Goal: Information Seeking & Learning: Understand process/instructions

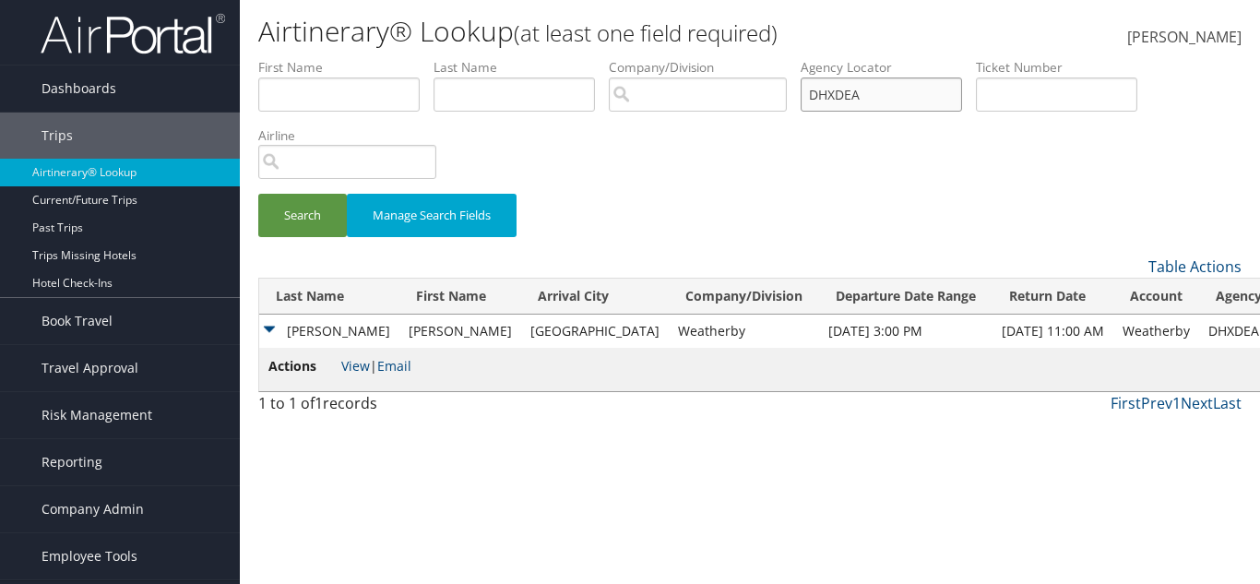
click at [922, 92] on input "DHXDEA" at bounding box center [881, 95] width 161 height 34
click at [920, 92] on input "DHXDEA" at bounding box center [881, 95] width 161 height 34
paste input "CQMJJY"
type input "CQMJJY"
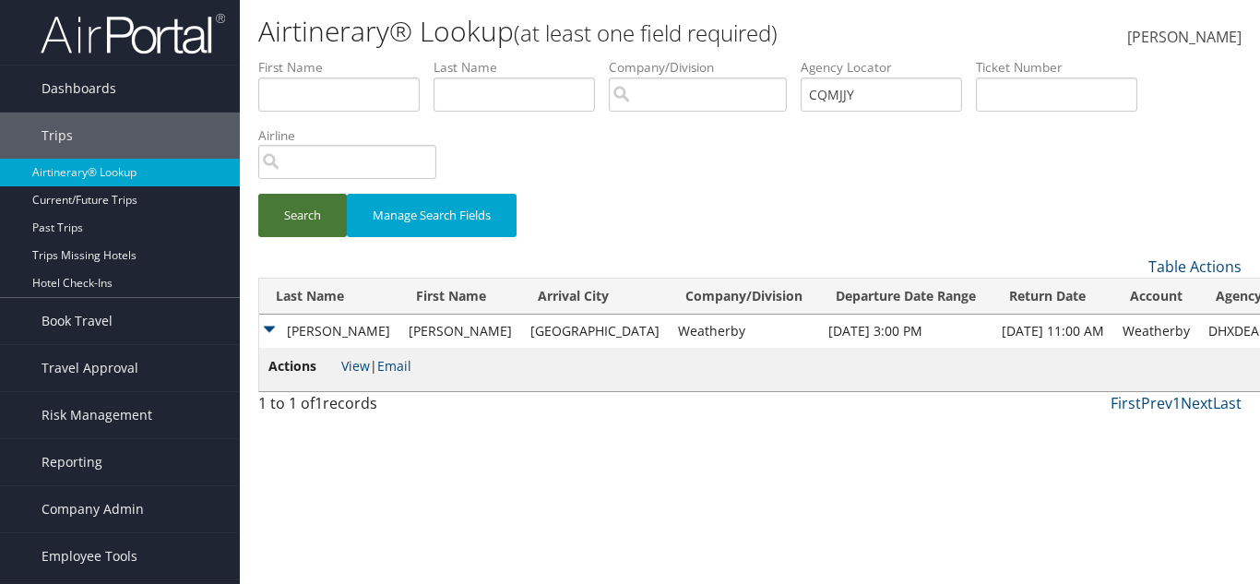
click at [293, 218] on button "Search" at bounding box center [302, 215] width 89 height 43
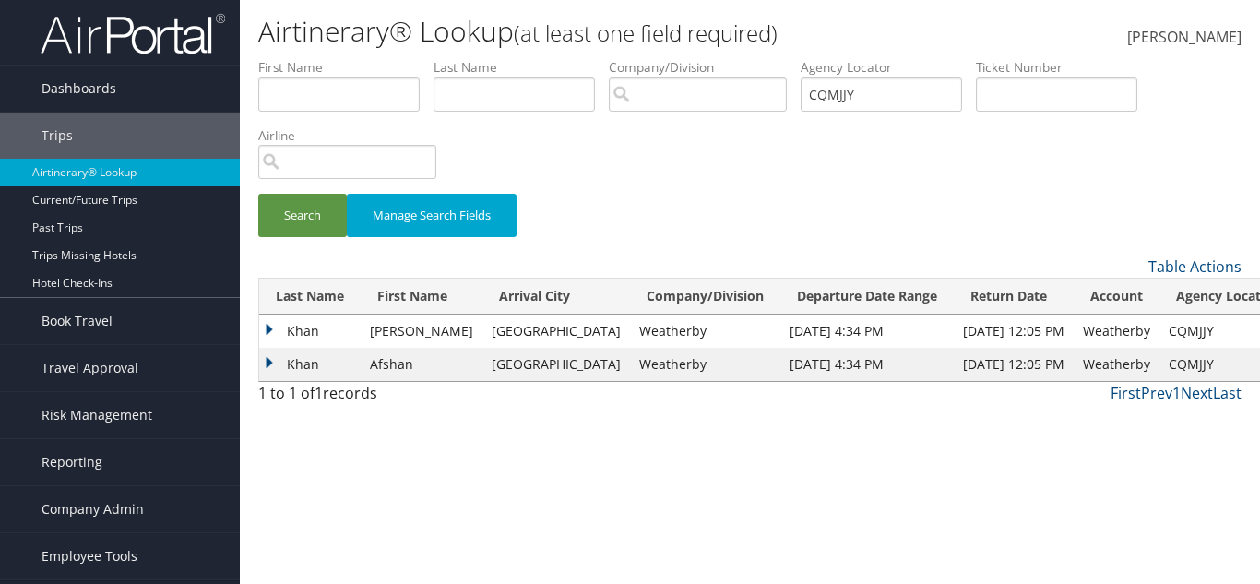
click at [630, 328] on td "Weatherby" at bounding box center [705, 331] width 150 height 33
copy td "Weatherby"
click at [285, 324] on td "Khan" at bounding box center [309, 331] width 101 height 33
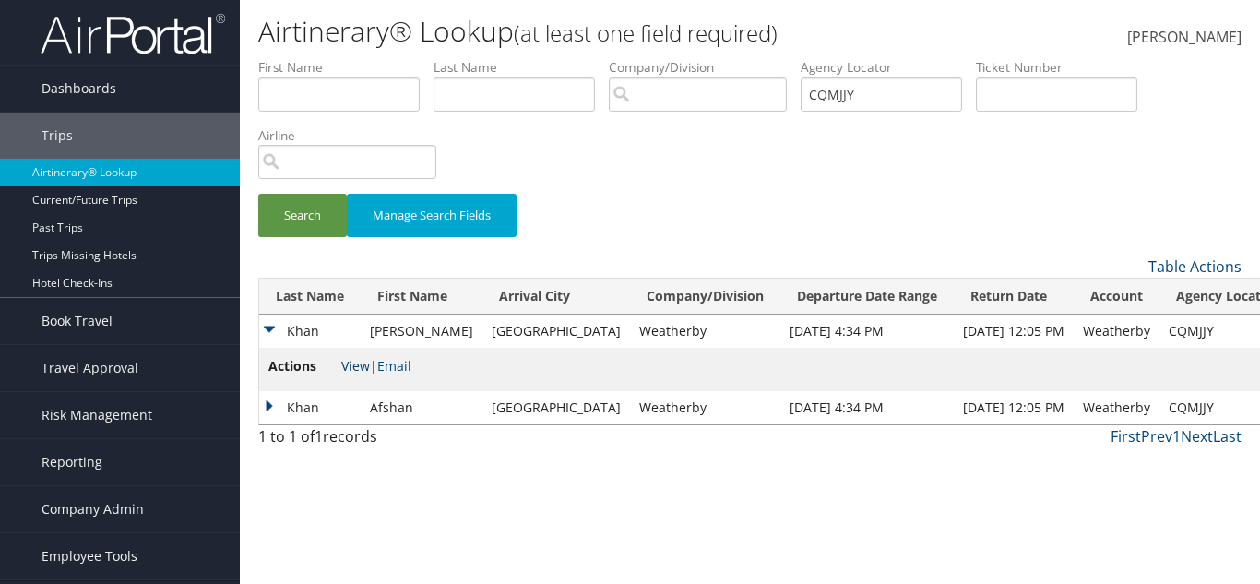
click at [365, 364] on link "View" at bounding box center [355, 366] width 29 height 18
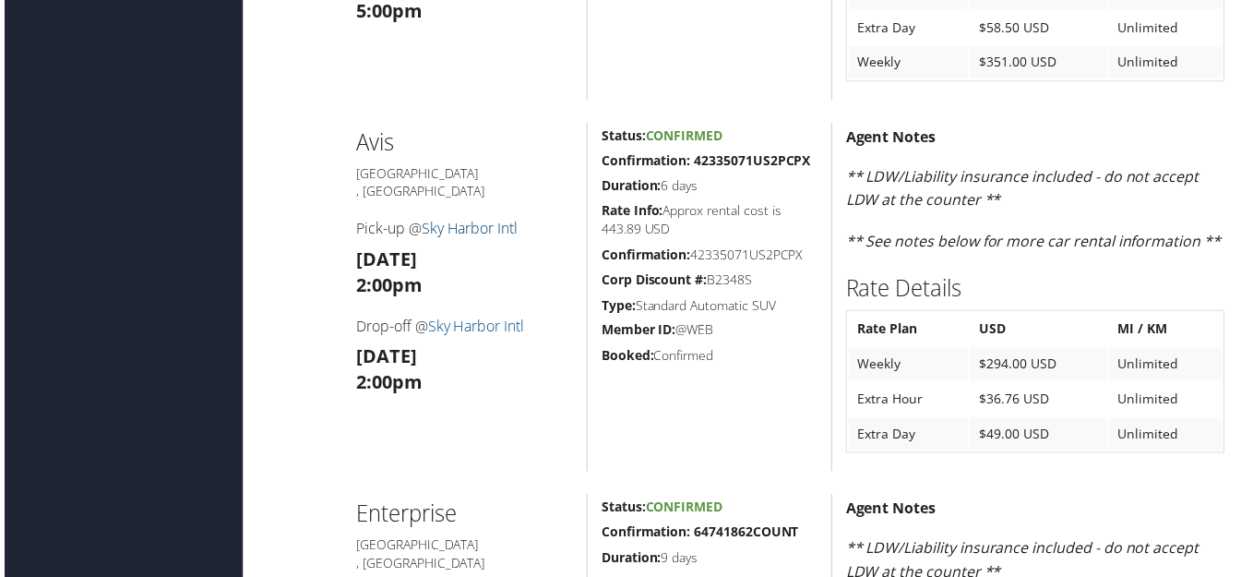
scroll to position [1938, 0]
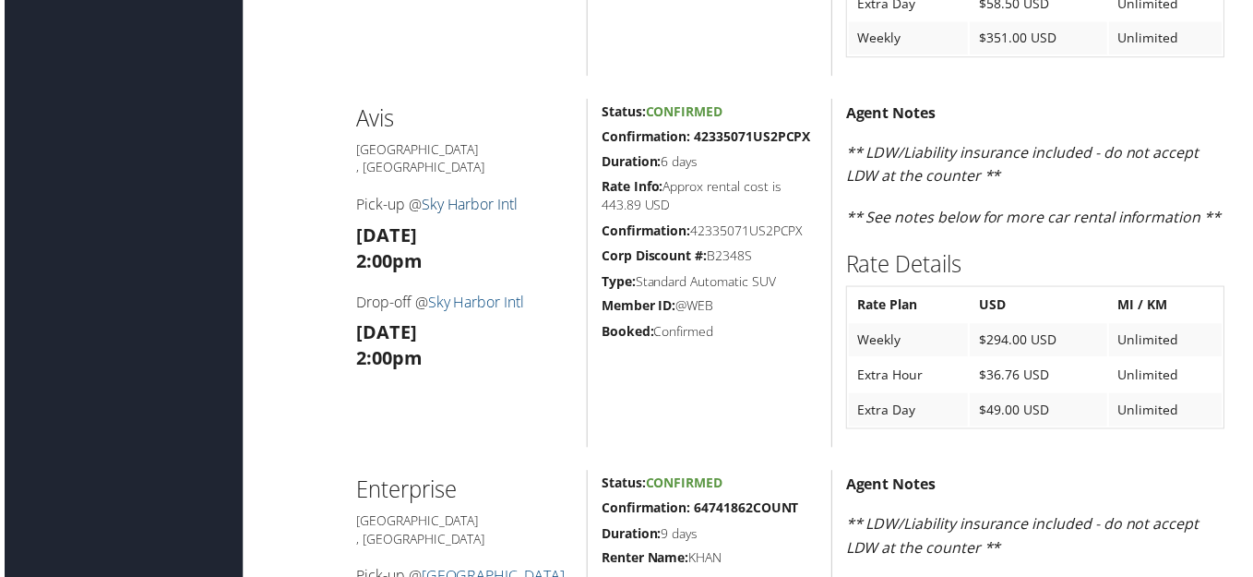
drag, startPoint x: 536, startPoint y: 207, endPoint x: 426, endPoint y: 206, distance: 109.8
click at [426, 206] on h4 "Pick-up @ Sky Harbor Intl" at bounding box center [463, 206] width 219 height 20
drag, startPoint x: 413, startPoint y: 131, endPoint x: 350, endPoint y: 145, distance: 65.1
click at [350, 145] on div "Avis Phoenix , AZ Pick-up @ Sky Harbor Intl Sun 07 Sep 2:00pm Drop-off @ Sky Ha…" at bounding box center [463, 275] width 246 height 351
click at [413, 260] on strong "2:00pm" at bounding box center [387, 262] width 66 height 25
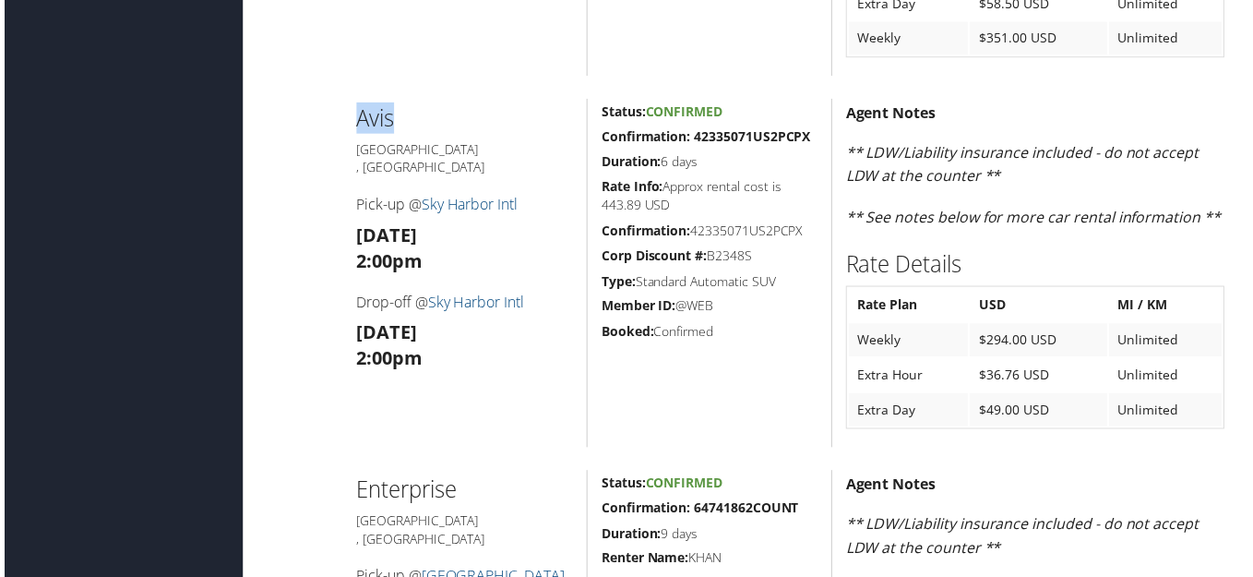
drag, startPoint x: 427, startPoint y: 150, endPoint x: 337, endPoint y: 126, distance: 93.5
click at [337, 126] on div "Avis Phoenix , AZ Pick-up @ Sky Harbor Intl Sun 07 Sep 2:00pm Drop-off @ Sky Ha…" at bounding box center [750, 275] width 984 height 351
drag, startPoint x: 434, startPoint y: 162, endPoint x: 344, endPoint y: 131, distance: 94.8
click at [344, 131] on div "Avis Phoenix , AZ Pick-up @ Sky Harbor Intl Sun 07 Sep 2:00pm Drop-off @ Sky Ha…" at bounding box center [463, 275] width 246 height 351
drag, startPoint x: 481, startPoint y: 214, endPoint x: 430, endPoint y: 207, distance: 51.3
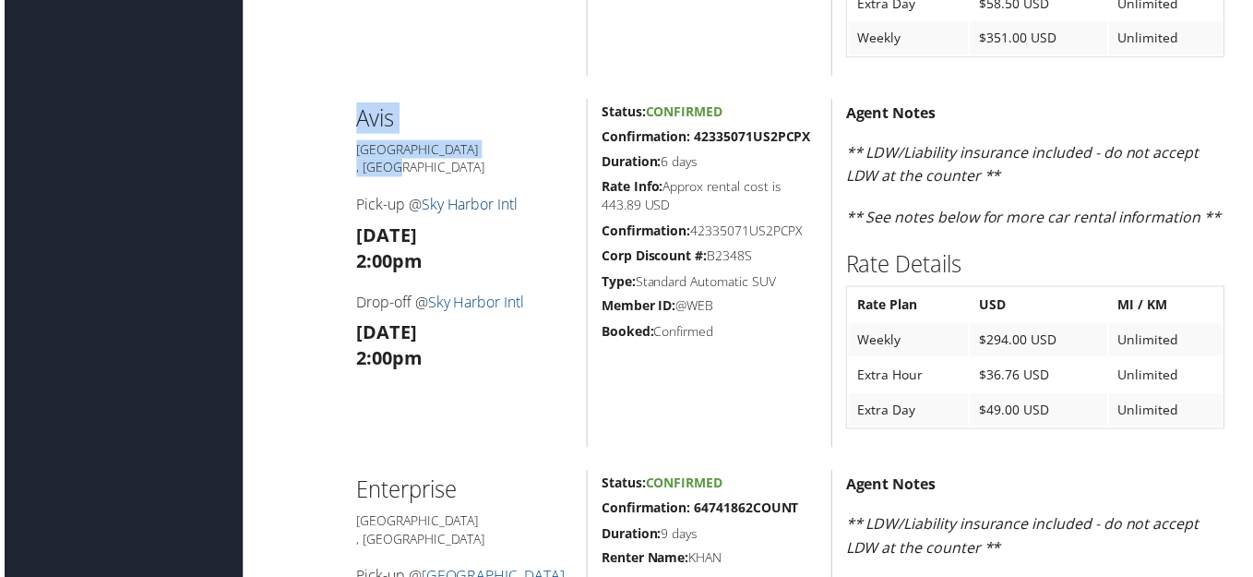
click at [430, 207] on h4 "Pick-up @ Sky Harbor Intl" at bounding box center [463, 206] width 219 height 20
copy link "Sky Harbor Intl"
drag, startPoint x: 399, startPoint y: 171, endPoint x: 354, endPoint y: 141, distance: 54.0
click at [354, 141] on div "Avis Phoenix , AZ Pick-up @ Sky Harbor Intl Sun 07 Sep 2:00pm Drop-off @ Sky Ha…" at bounding box center [463, 275] width 246 height 351
copy div "Avis Phoenix"
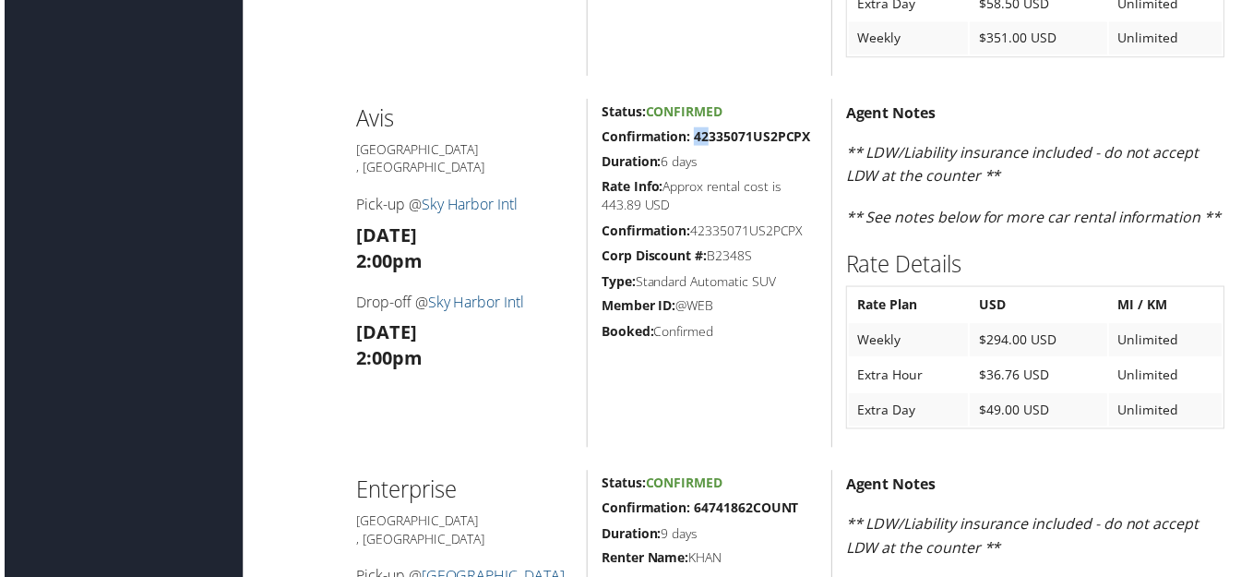
drag, startPoint x: 687, startPoint y: 159, endPoint x: 698, endPoint y: 157, distance: 11.2
click at [698, 146] on strong "Confirmation: 42335071US2PCPX" at bounding box center [706, 137] width 210 height 18
drag, startPoint x: 473, startPoint y: 241, endPoint x: 351, endPoint y: 236, distance: 122.8
click at [351, 236] on div "Avis Phoenix , AZ Pick-up @ Sky Harbor Intl Sun 07 Sep 2:00pm Drop-off @ Sky Ha…" at bounding box center [463, 275] width 246 height 351
drag, startPoint x: 349, startPoint y: 253, endPoint x: 468, endPoint y: 265, distance: 119.6
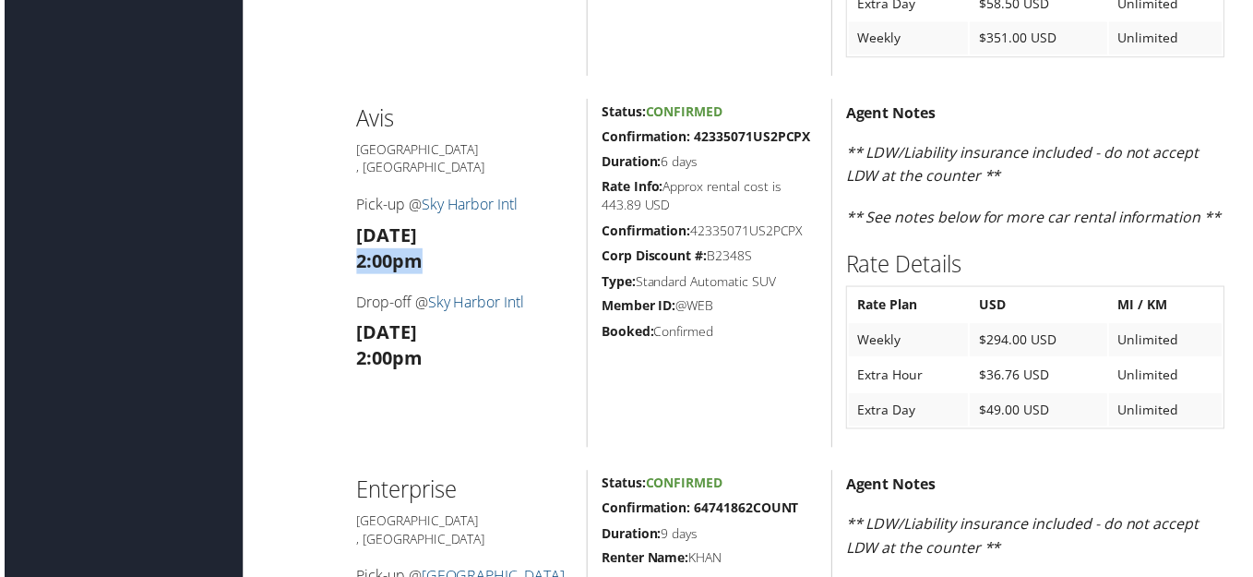
click at [468, 265] on div "Avis Phoenix , AZ Pick-up @ Sky Harbor Intl Sun 07 Sep 2:00pm Drop-off @ Sky Ha…" at bounding box center [463, 275] width 246 height 351
drag, startPoint x: 490, startPoint y: 343, endPoint x: 328, endPoint y: 332, distance: 162.8
click at [328, 332] on div "Avis Phoenix , AZ Pick-up @ Sky Harbor Intl Sun 07 Sep 2:00pm Drop-off @ Sky Ha…" at bounding box center [750, 275] width 984 height 351
click at [308, 352] on div at bounding box center [299, 275] width 82 height 351
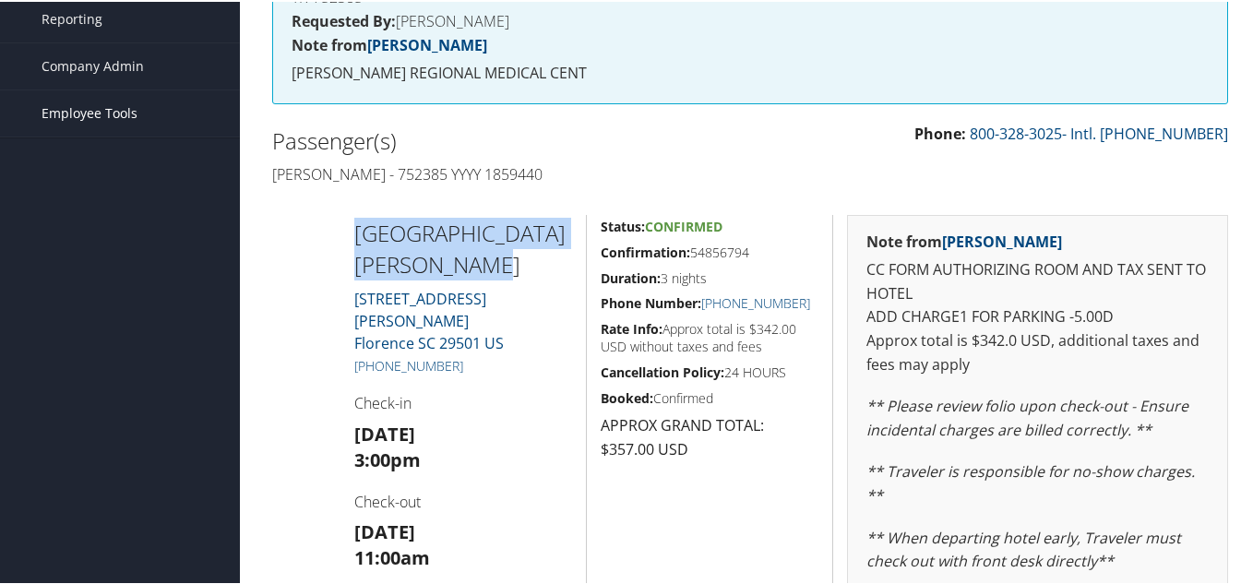
scroll to position [277, 0]
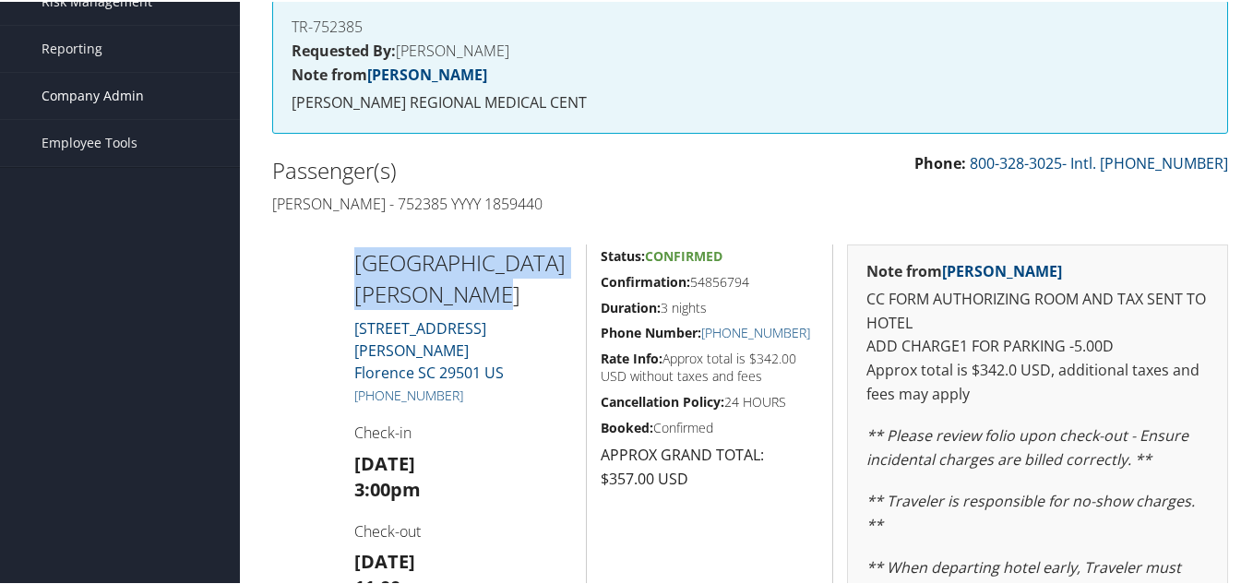
click at [113, 93] on span "Company Admin" at bounding box center [93, 94] width 102 height 46
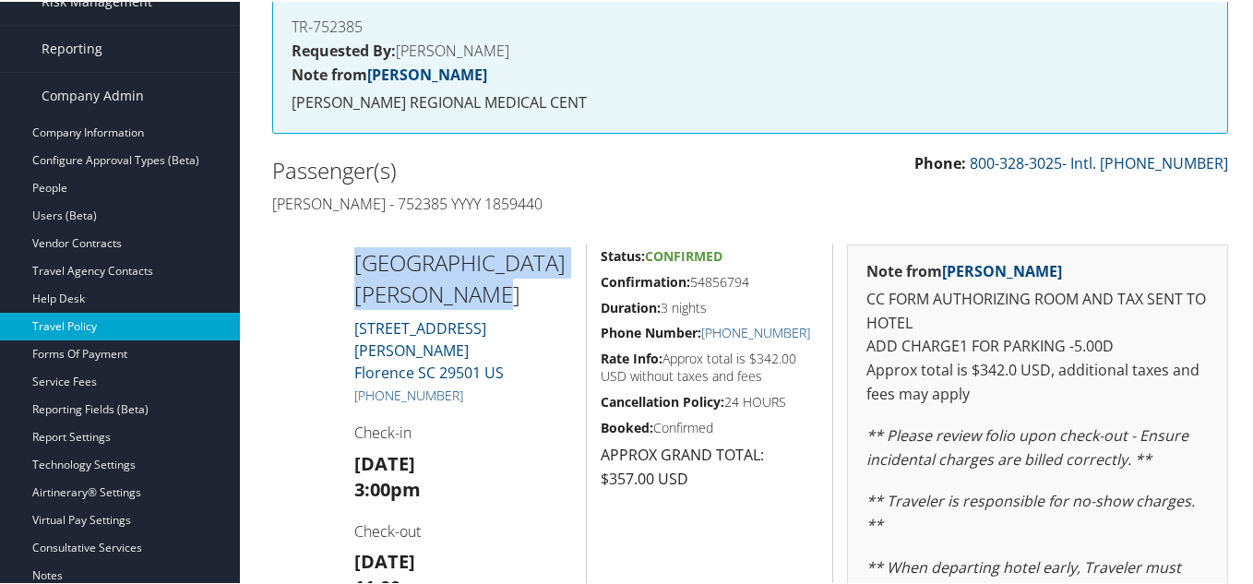
click at [105, 326] on link "Travel Policy" at bounding box center [120, 325] width 240 height 28
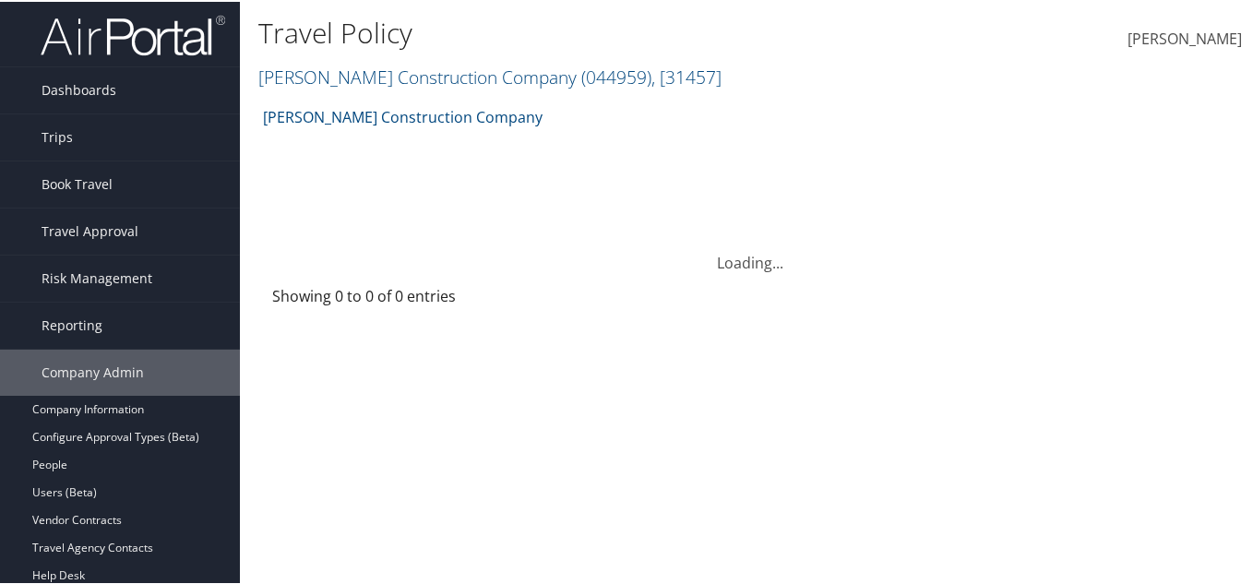
click at [295, 86] on h2 "[PERSON_NAME] Construction Company ( 044959 ) , [ 31457 ]" at bounding box center [586, 73] width 656 height 31
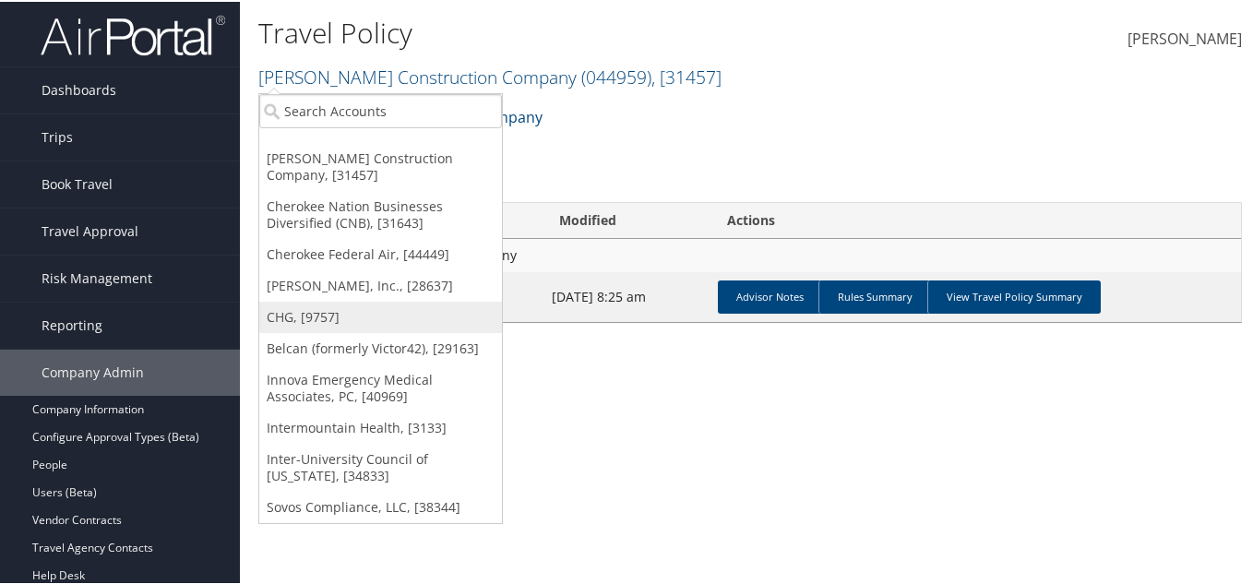
click at [307, 300] on link "CHG, [9757]" at bounding box center [380, 315] width 243 height 31
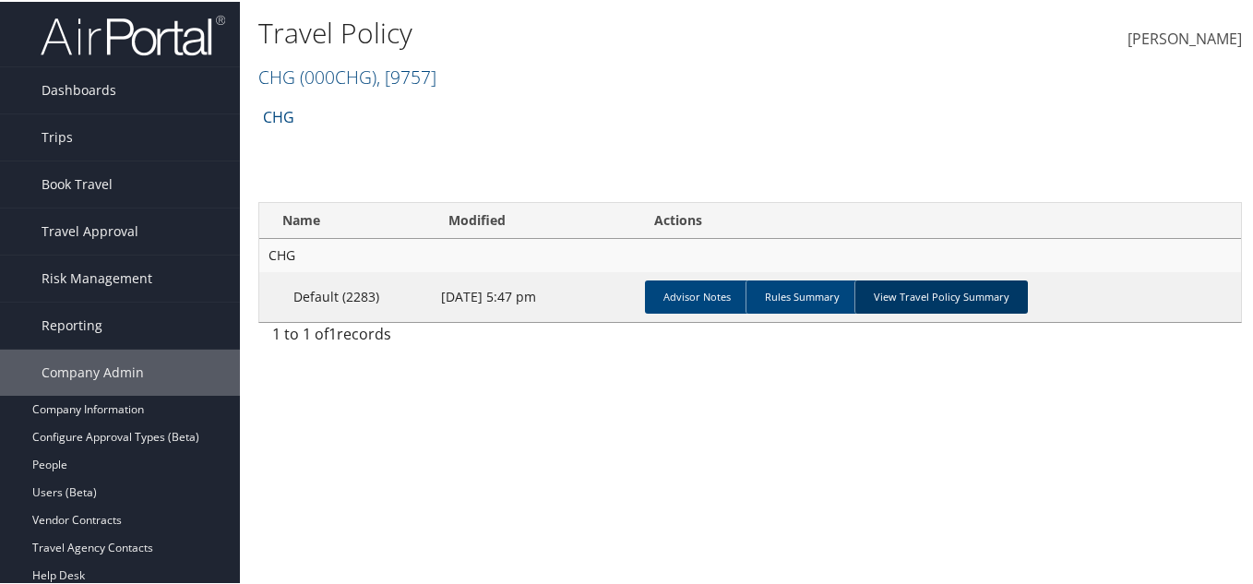
click at [895, 304] on link "View Travel Policy Summary" at bounding box center [940, 295] width 173 height 33
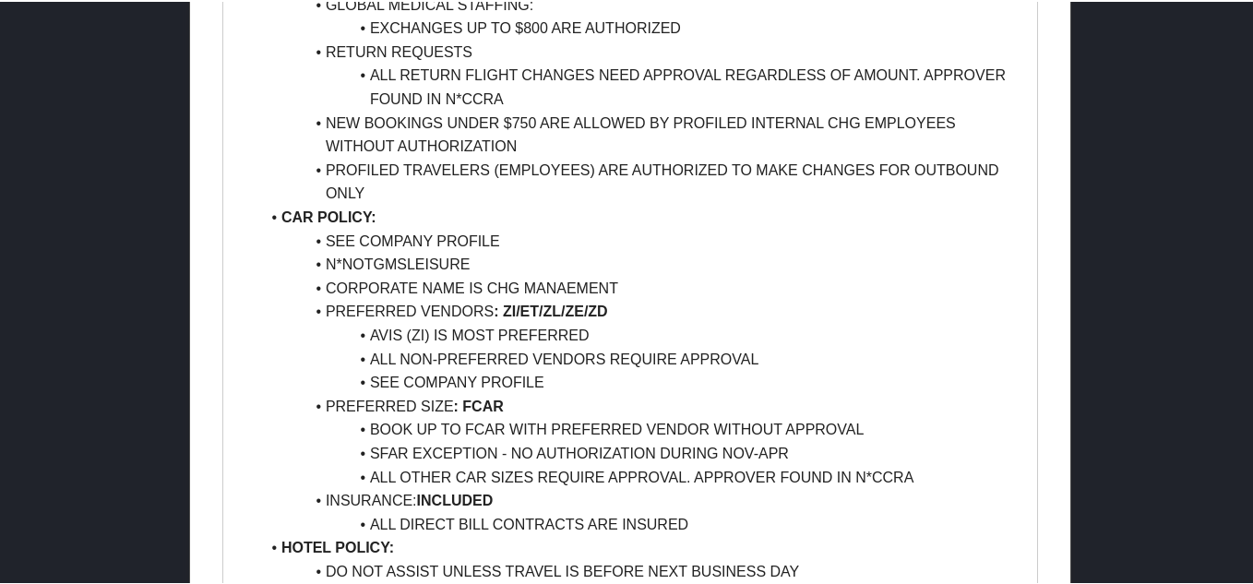
scroll to position [1260, 0]
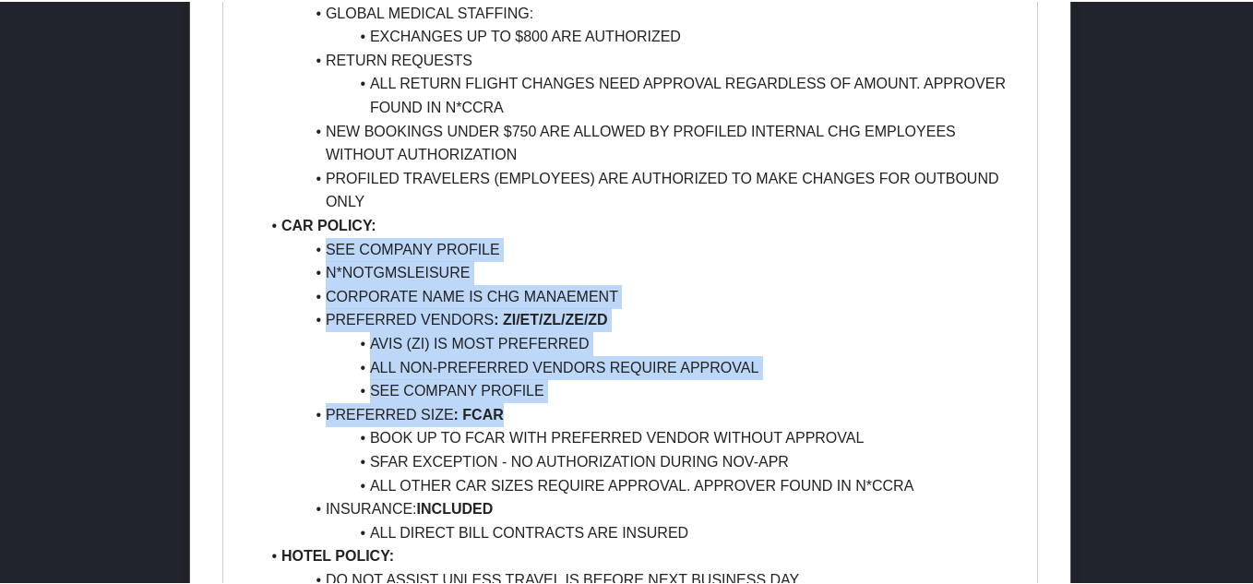
drag, startPoint x: 329, startPoint y: 252, endPoint x: 598, endPoint y: 402, distance: 307.7
click at [598, 402] on ul "GENERAL INFORMATION: BILLING ADDRESS: [STREET_ADDRESS][PERSON_NAME] / CID 037 H…" at bounding box center [630, 10] width 786 height 1723
click at [603, 409] on li "PREFERRED SIZE : FCAR" at bounding box center [641, 413] width 764 height 24
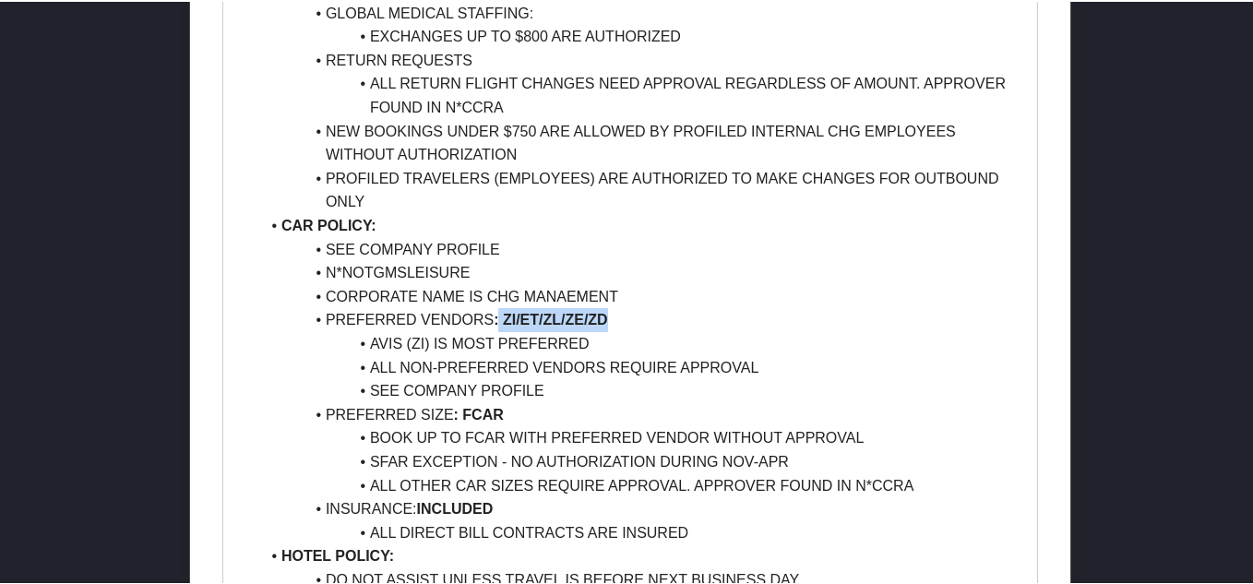
drag, startPoint x: 499, startPoint y: 309, endPoint x: 617, endPoint y: 316, distance: 118.3
click at [617, 316] on li "PREFERRED VENDORS : ZI/ET/ZL/ZE/ZD" at bounding box center [641, 318] width 764 height 24
drag, startPoint x: 379, startPoint y: 342, endPoint x: 493, endPoint y: 348, distance: 113.6
click at [493, 348] on li "AVIS (ZI) IS MOST PREFERRED" at bounding box center [641, 342] width 764 height 24
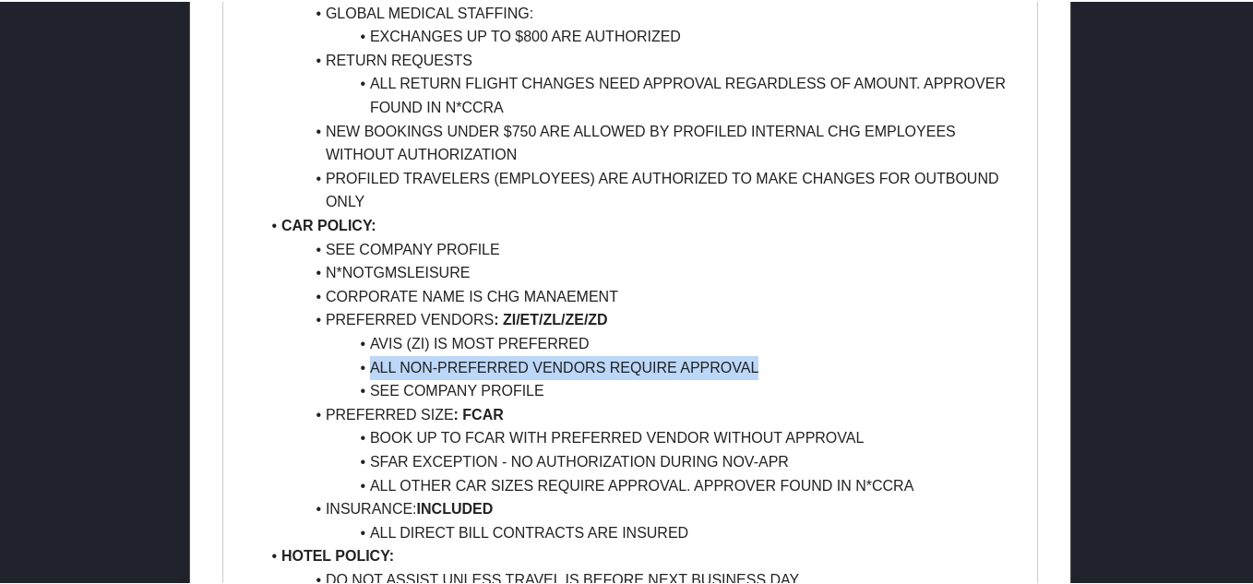
drag, startPoint x: 373, startPoint y: 366, endPoint x: 769, endPoint y: 374, distance: 396.8
click at [769, 374] on li "ALL NON-PREFERRED VENDORS REQUIRE APPROVAL" at bounding box center [641, 366] width 764 height 24
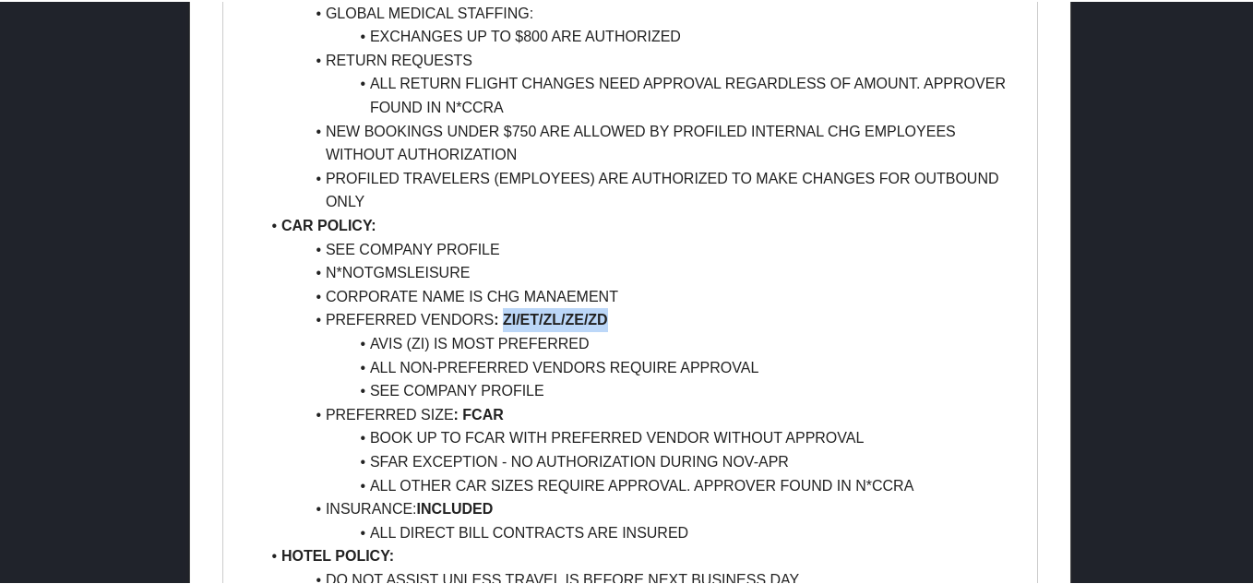
drag, startPoint x: 617, startPoint y: 315, endPoint x: 500, endPoint y: 325, distance: 117.6
click at [500, 325] on li "PREFERRED VENDORS : ZI/ET/ZL/ZE/ZD" at bounding box center [641, 318] width 764 height 24
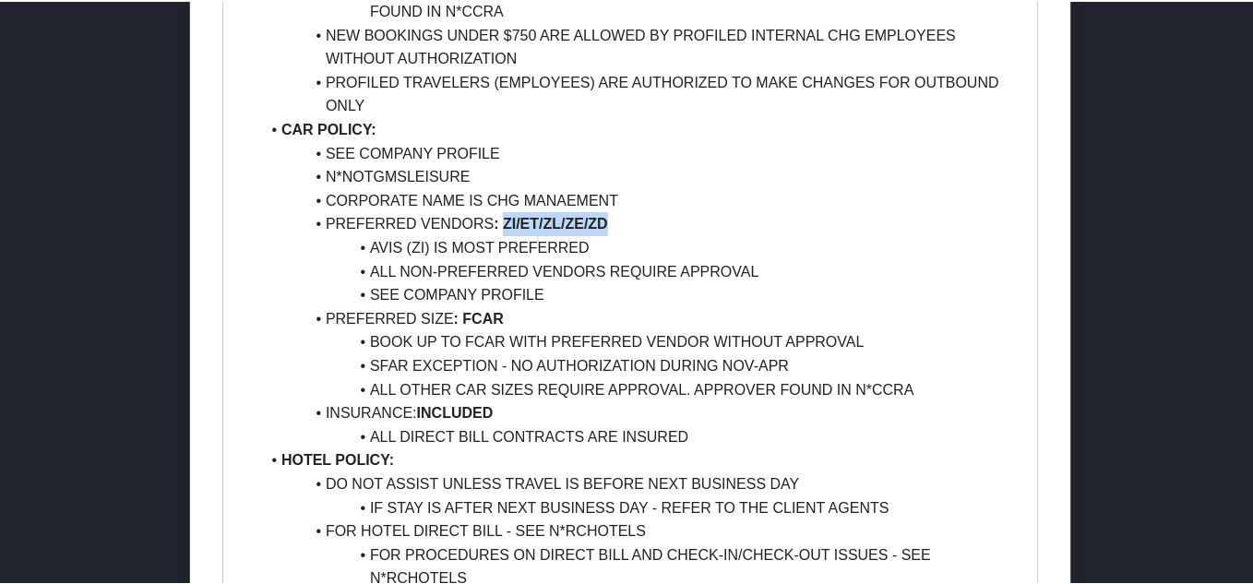
scroll to position [1353, 0]
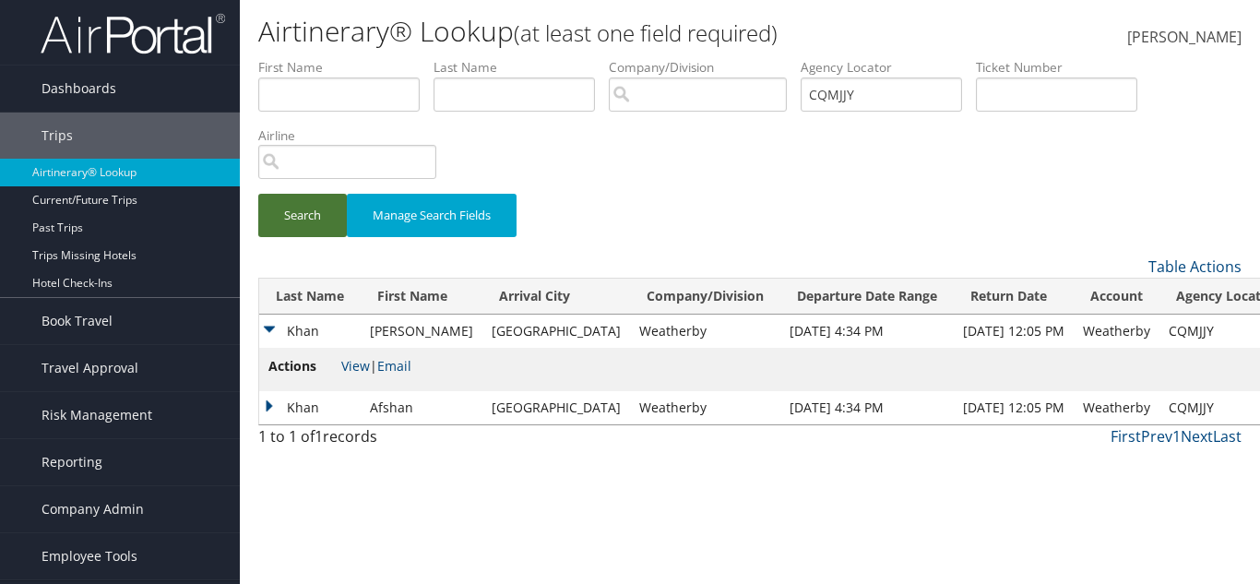
click at [311, 209] on button "Search" at bounding box center [302, 215] width 89 height 43
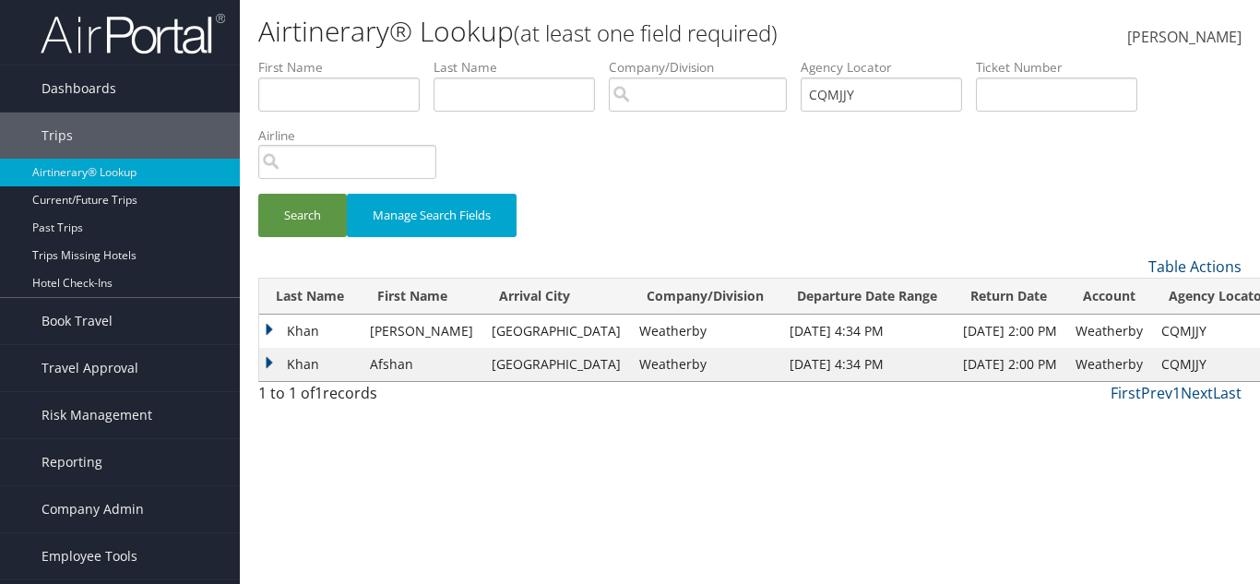
click at [331, 338] on td "Khan" at bounding box center [309, 331] width 101 height 33
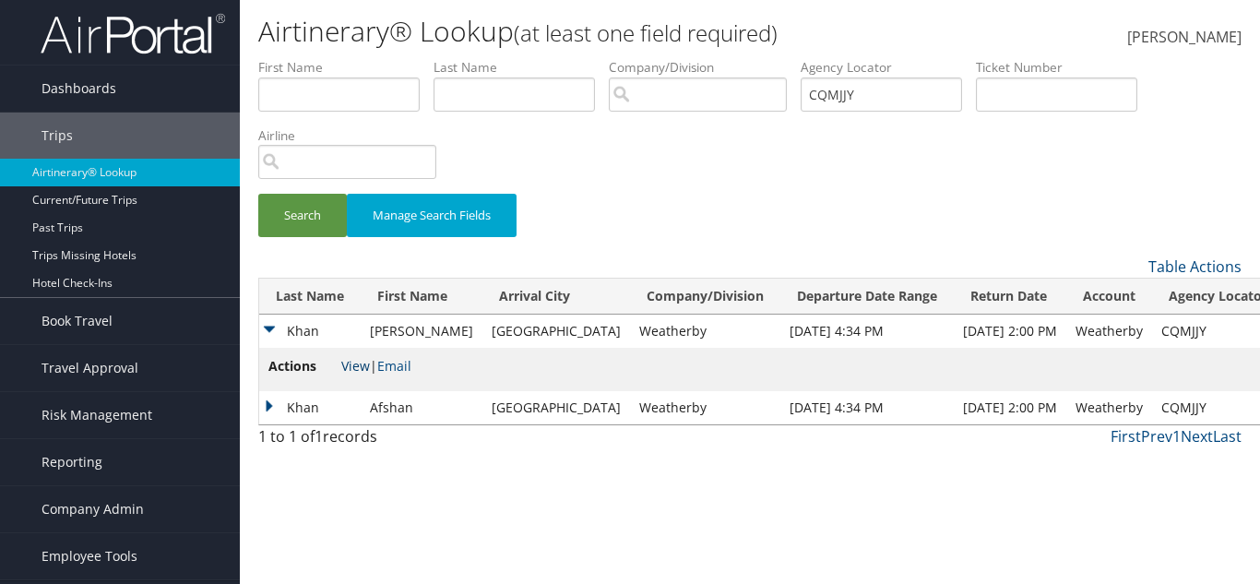
click at [355, 360] on link "View" at bounding box center [355, 366] width 29 height 18
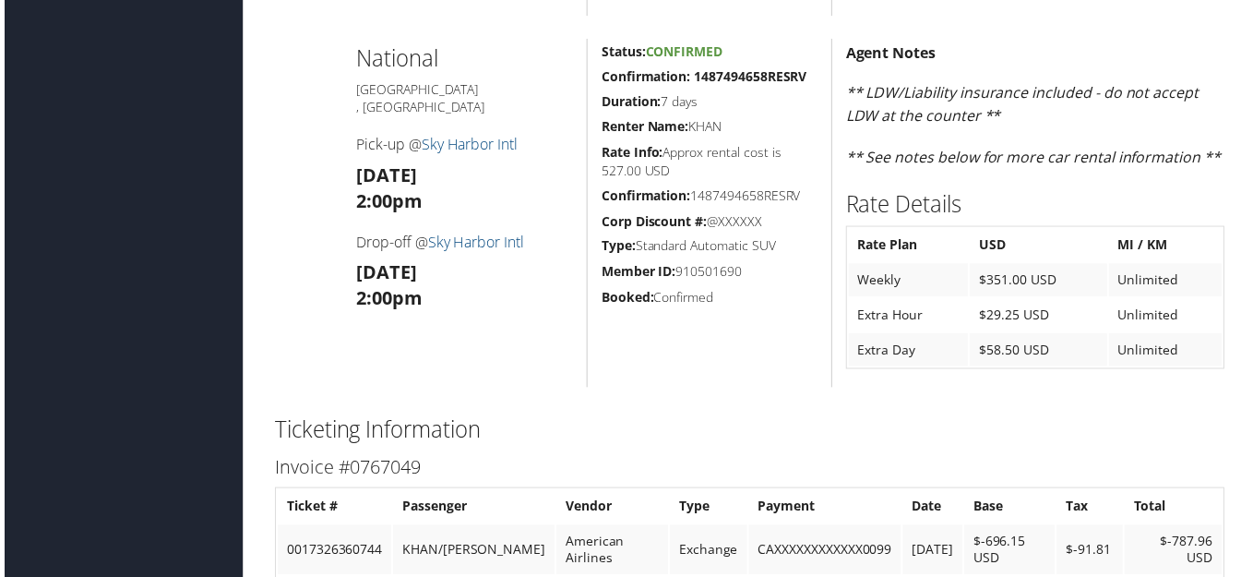
scroll to position [3045, 0]
